Goal: Complete Application Form: Complete application form

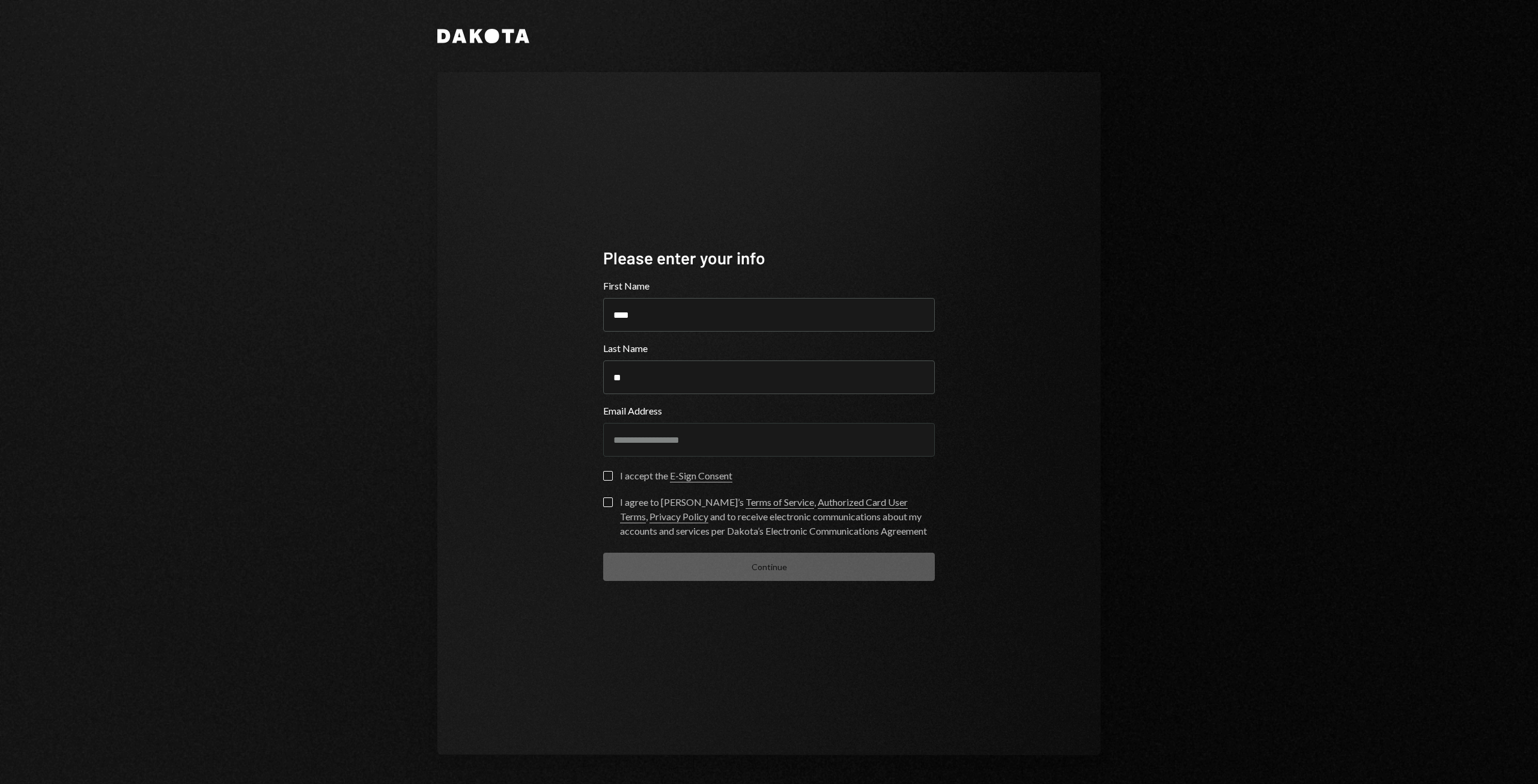
click at [636, 476] on div "I accept the E-Sign Consent" at bounding box center [676, 476] width 113 height 14
click at [613, 476] on button "I accept the E-Sign Consent" at bounding box center [608, 476] width 10 height 10
click at [654, 502] on div "I agree to [PERSON_NAME]’s Terms of Service , Authorized Card User Terms , Priv…" at bounding box center [777, 517] width 315 height 43
click at [613, 502] on button "I agree to [PERSON_NAME]’s Terms of Service , Authorized Card User Terms , Priv…" at bounding box center [608, 502] width 10 height 10
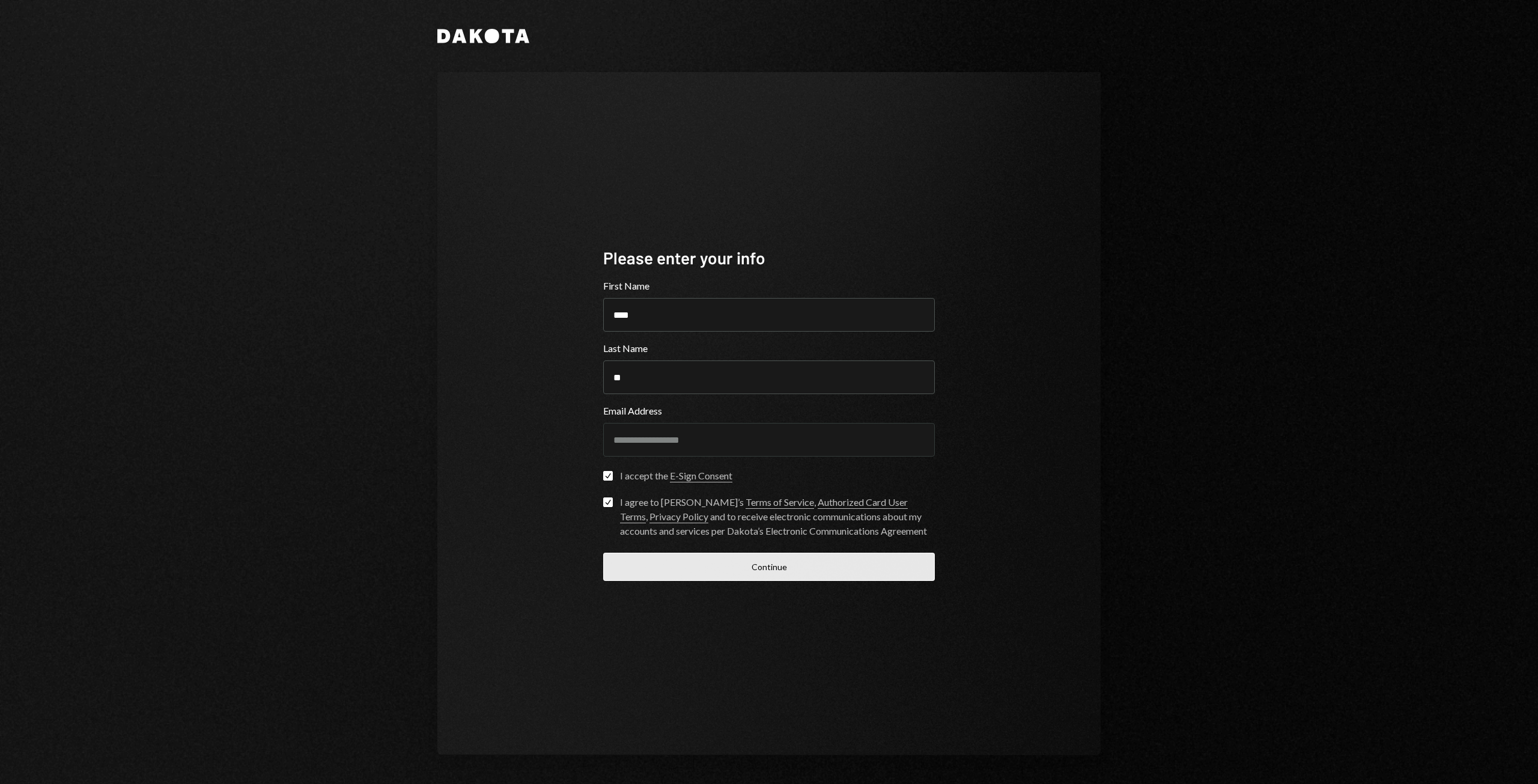
click at [745, 566] on button "Continue" at bounding box center [769, 566] width 332 height 28
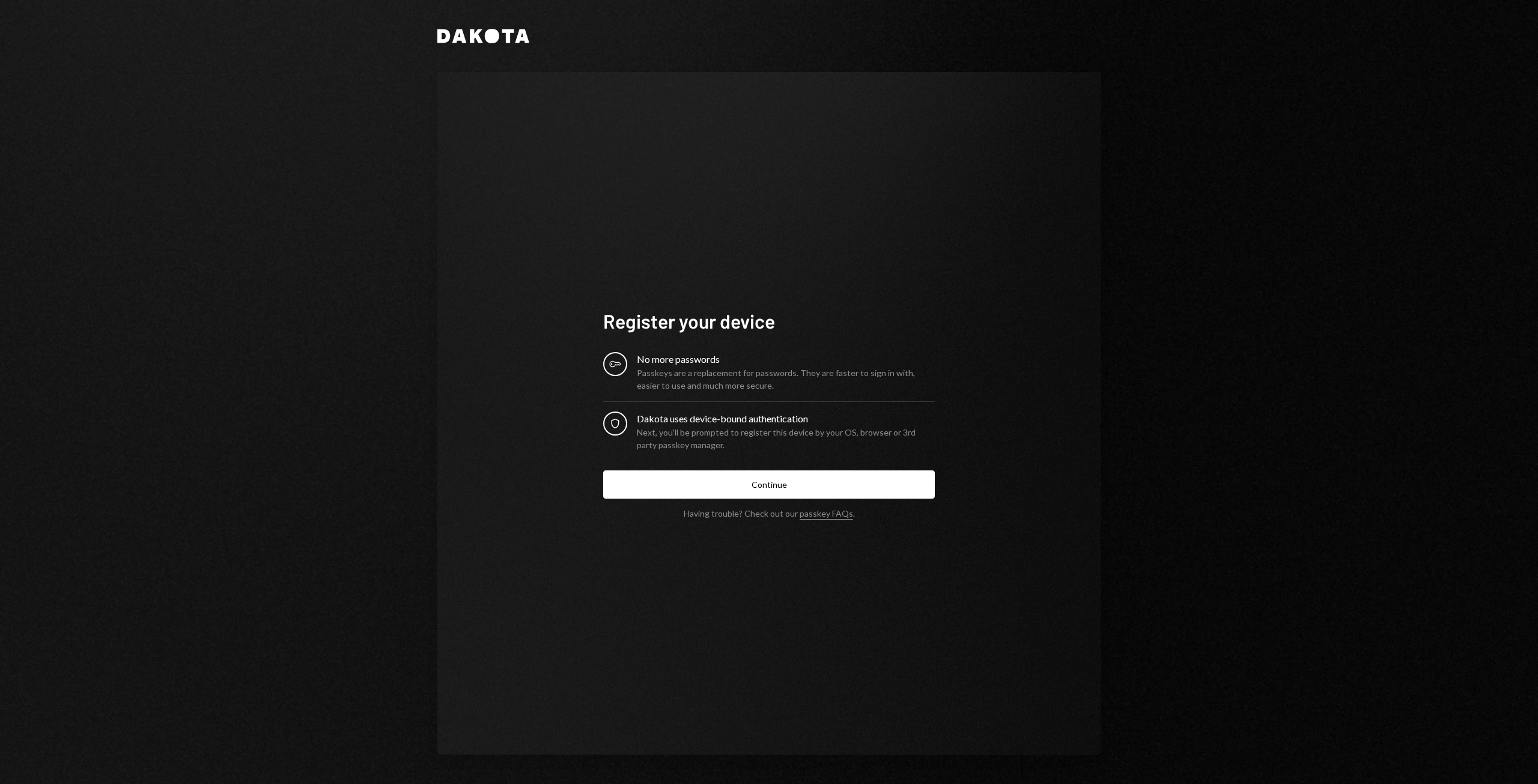
click at [828, 477] on button "Continue" at bounding box center [769, 484] width 332 height 28
click at [0, 783] on nordpass-portal at bounding box center [0, 784] width 0 height 0
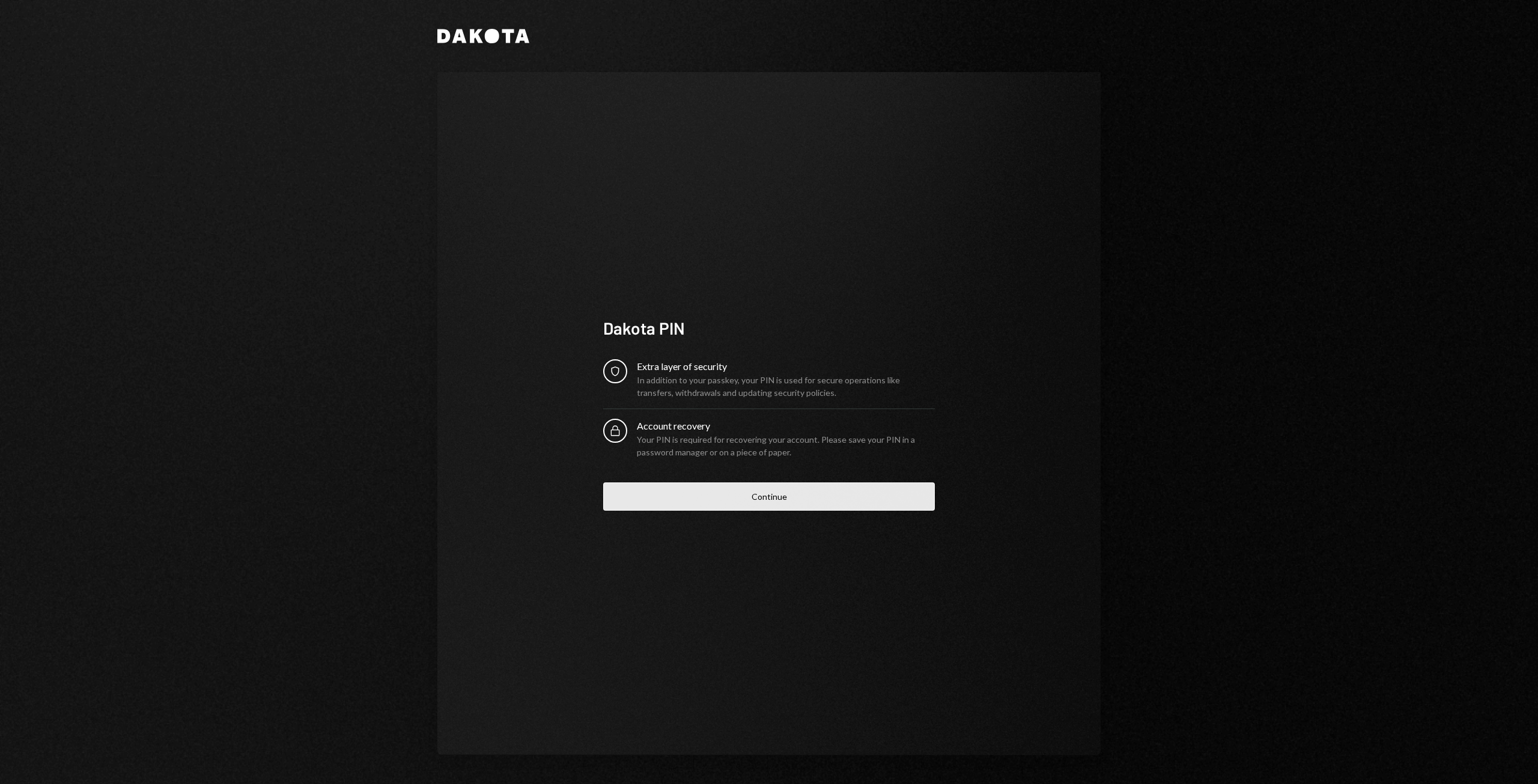
click at [832, 491] on button "Continue" at bounding box center [769, 496] width 332 height 28
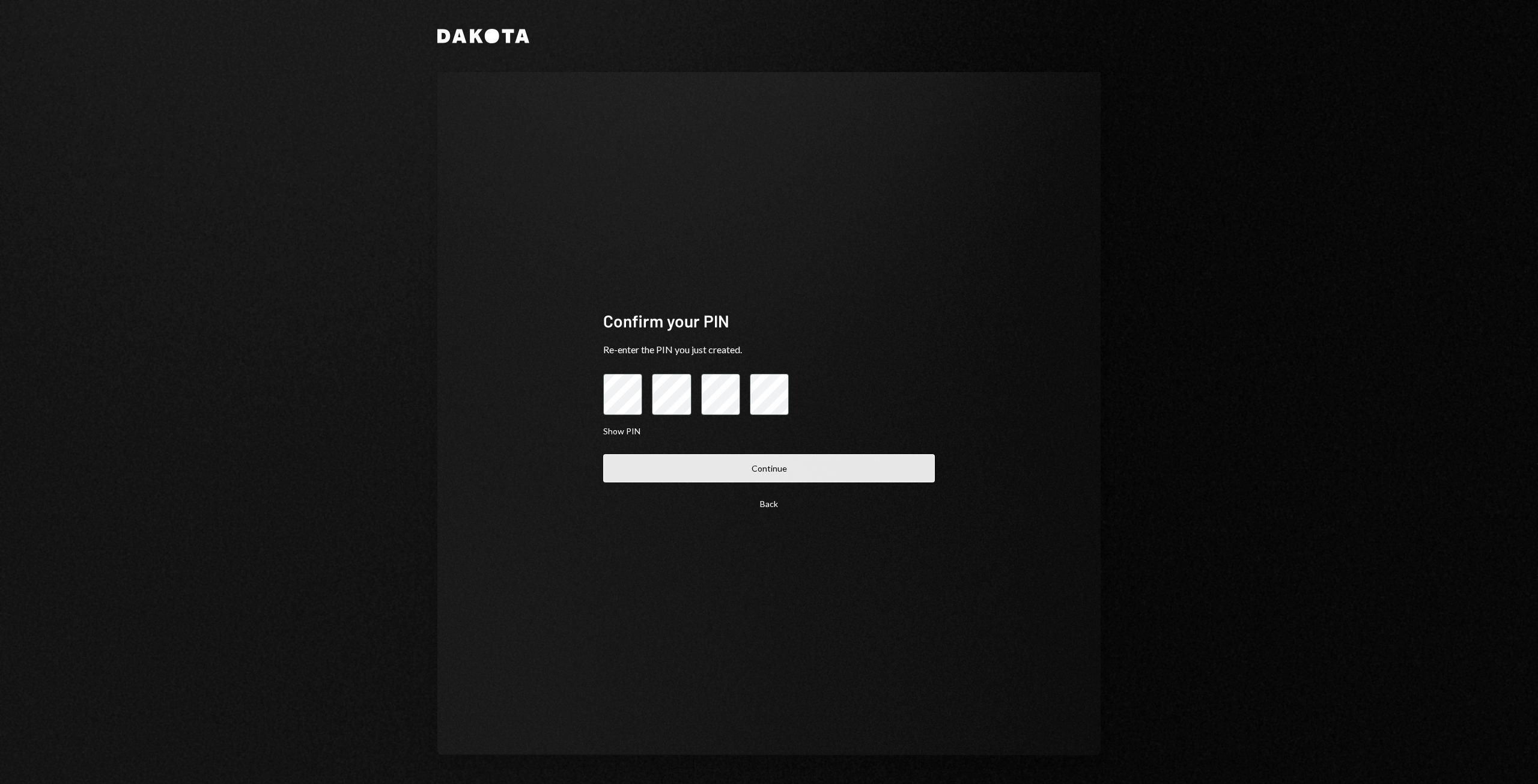
click at [830, 462] on button "Continue" at bounding box center [769, 468] width 332 height 28
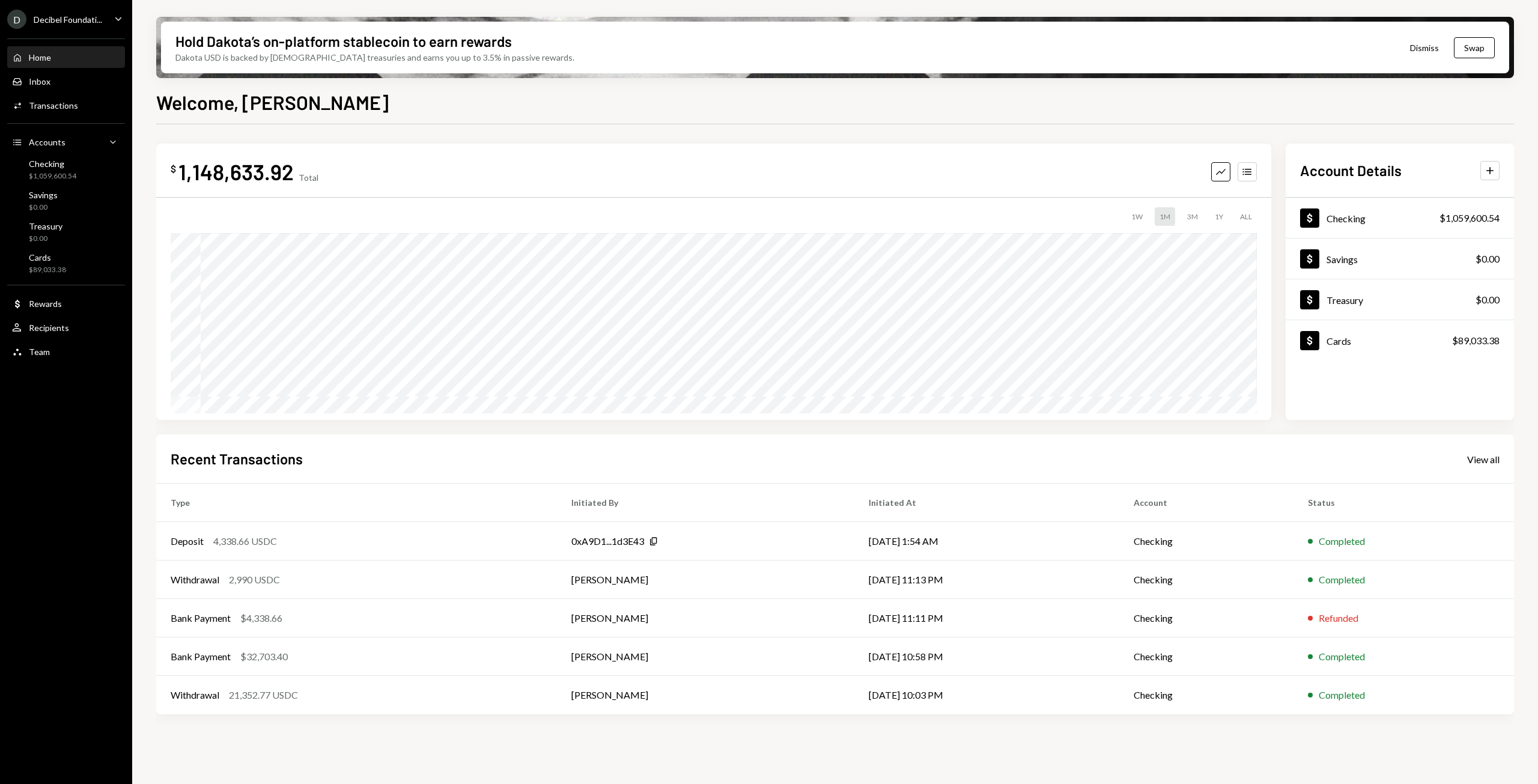
click at [1432, 49] on button "Dismiss" at bounding box center [1425, 47] width 59 height 28
